Goal: Transaction & Acquisition: Purchase product/service

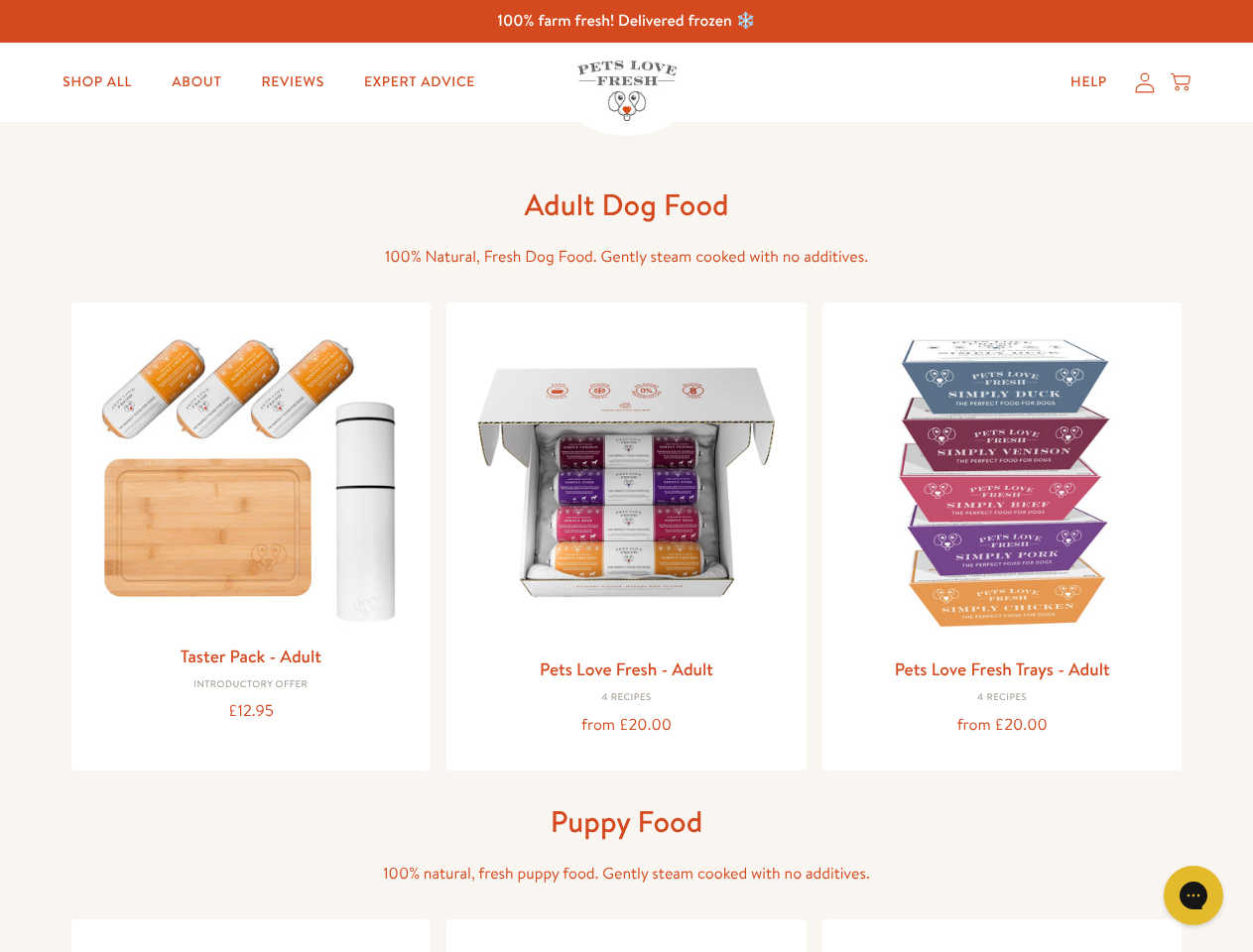
click at [1193, 896] on icon "Gorgias live chat" at bounding box center [1192, 895] width 19 height 19
